Goal: Information Seeking & Learning: Learn about a topic

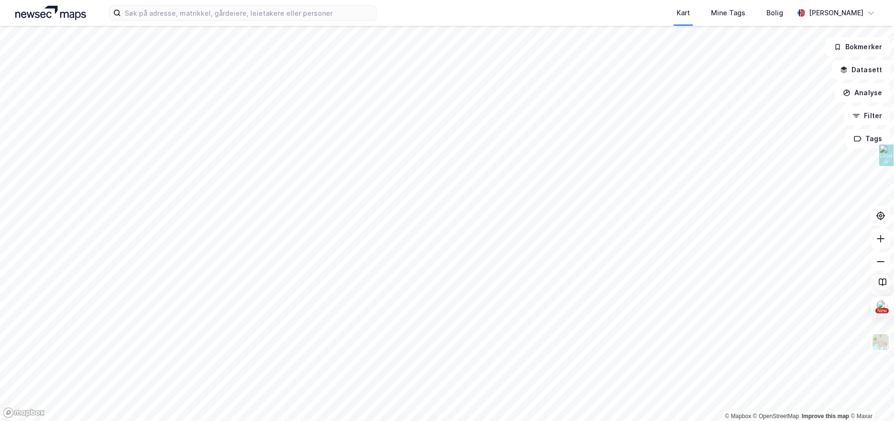
click at [540, 0] on html "Kart Mine Tags [PERSON_NAME] [PERSON_NAME][GEOGRAPHIC_DATA] © Mapbox © OpenStre…" at bounding box center [447, 210] width 894 height 421
